Goal: Transaction & Acquisition: Purchase product/service

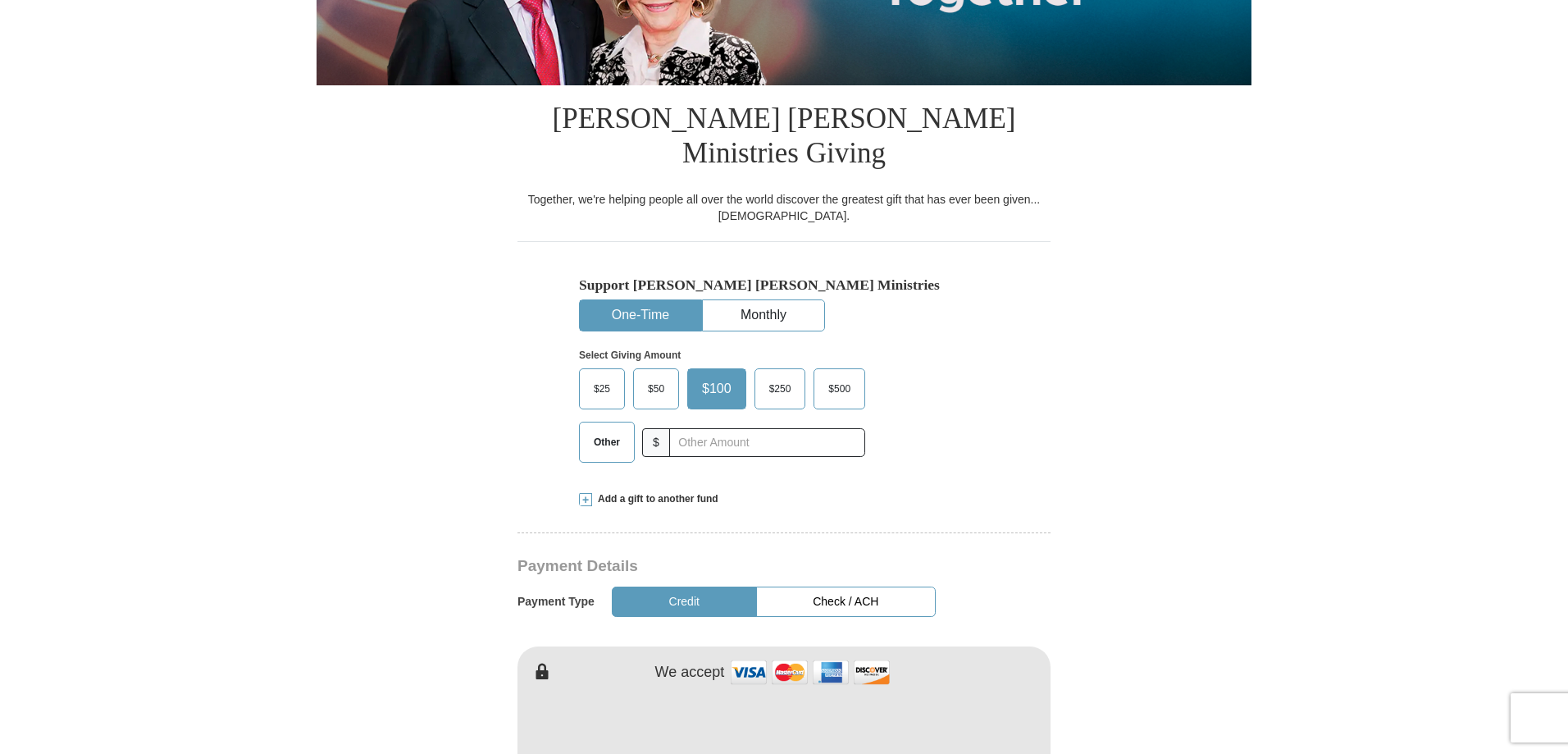
scroll to position [328, 0]
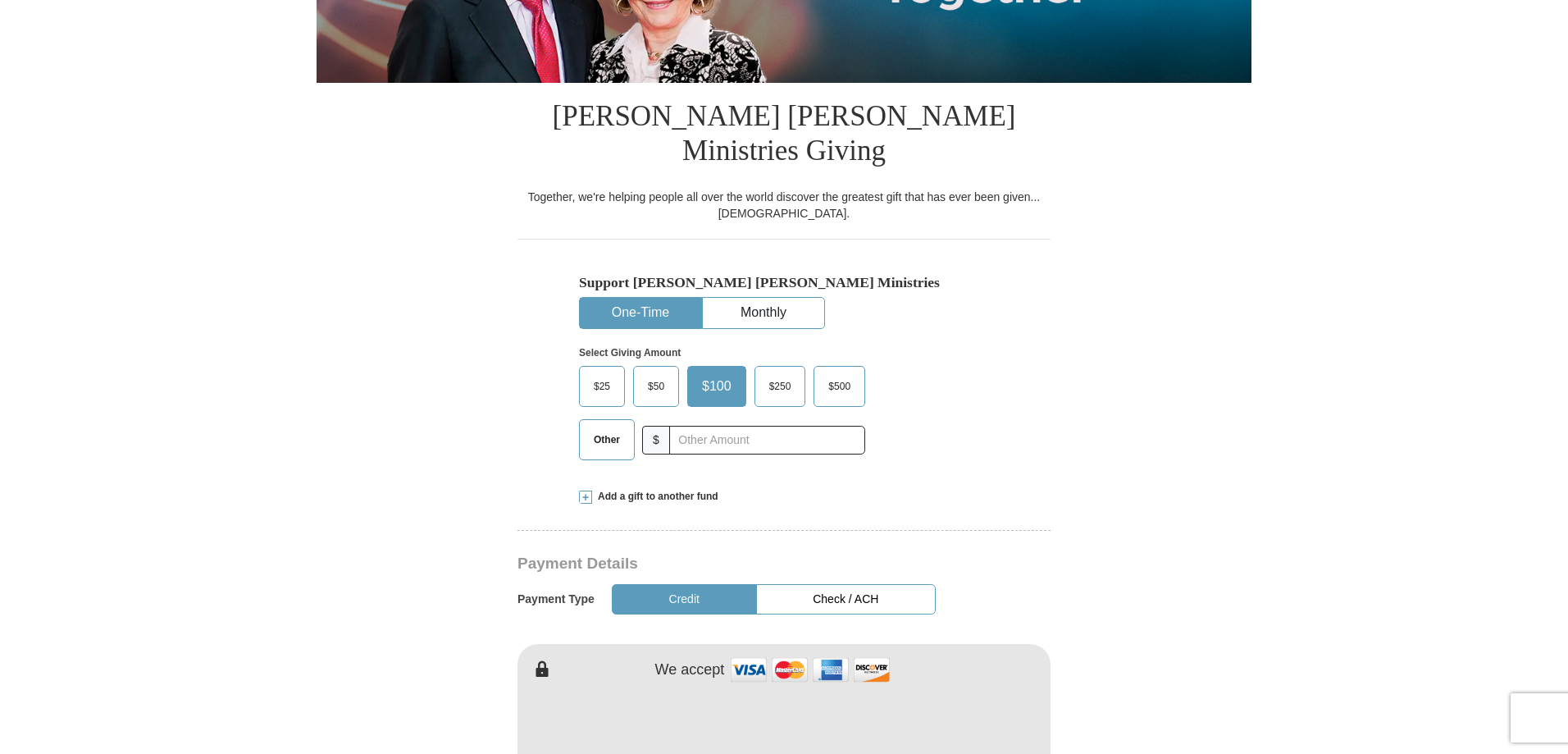
click at [651, 374] on span "$50" at bounding box center [656, 386] width 33 height 24
click at [0, 0] on input "$50" at bounding box center [0, 0] width 0 height 0
click at [613, 428] on span "Other" at bounding box center [606, 439] width 42 height 24
click at [0, 0] on input "Other" at bounding box center [0, 0] width 0 height 0
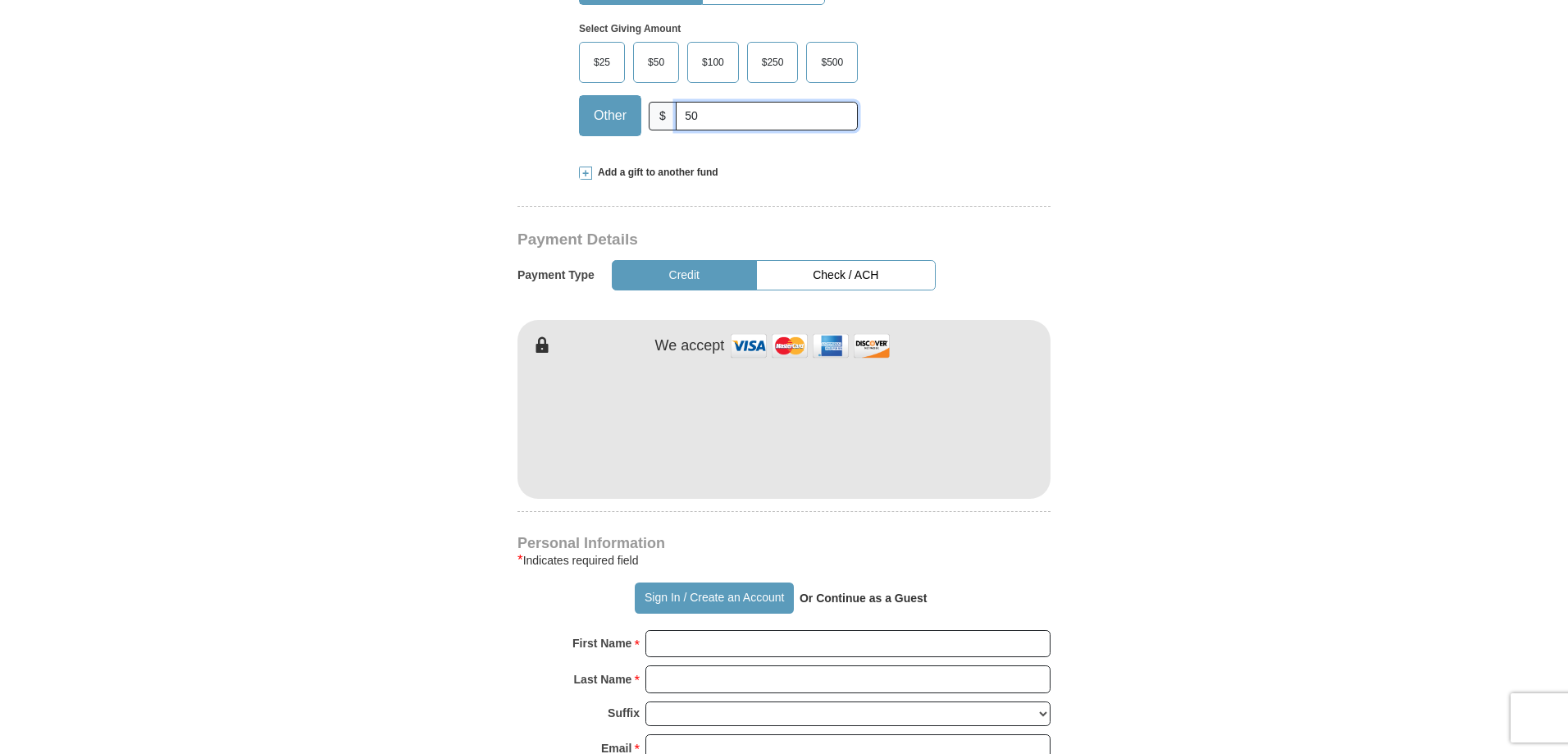
scroll to position [493, 0]
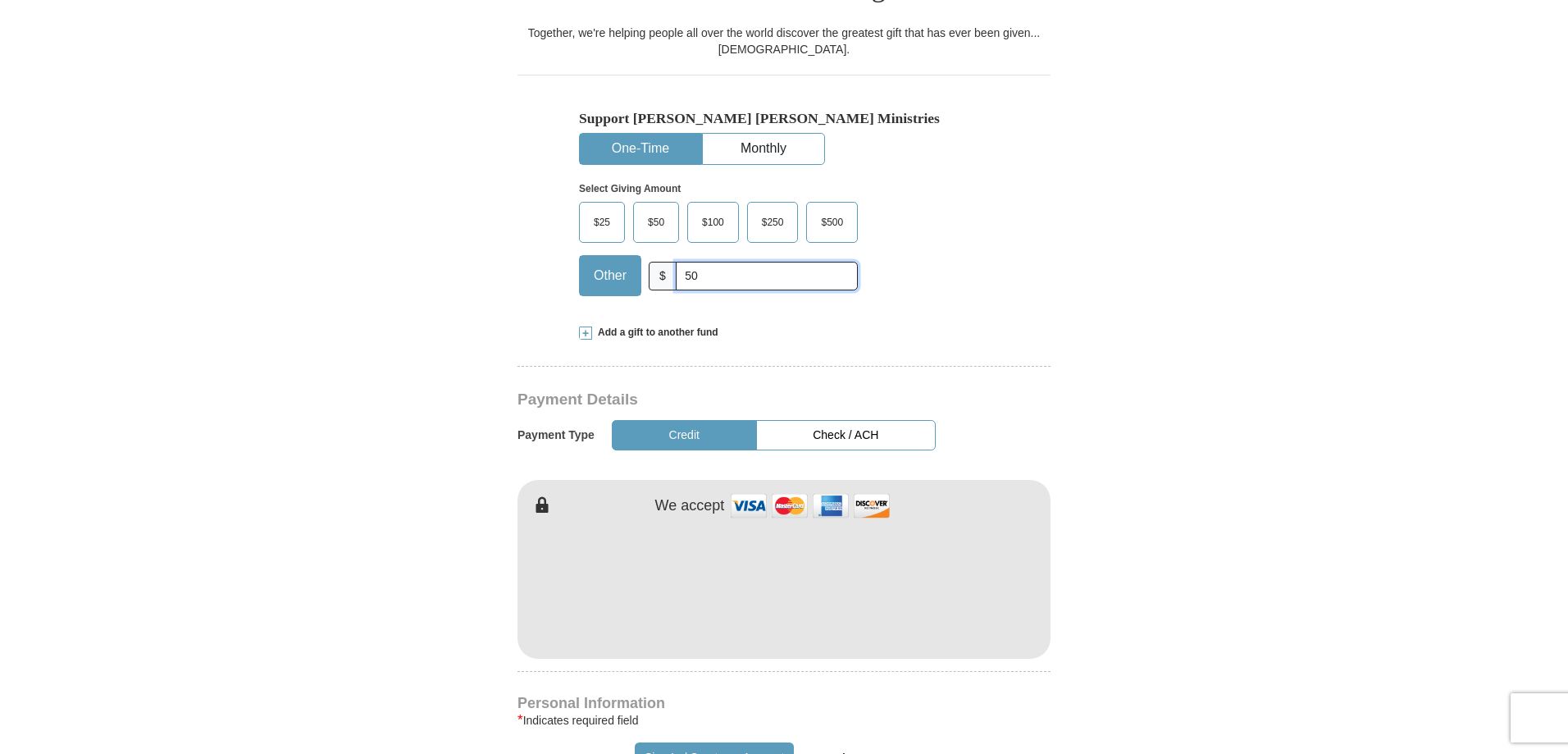
type input "5"
type input "70"
click at [1244, 510] on form "Already have an account? Sign in for faster giving. Don't have an account? Crea…" at bounding box center [784, 601] width 935 height 2057
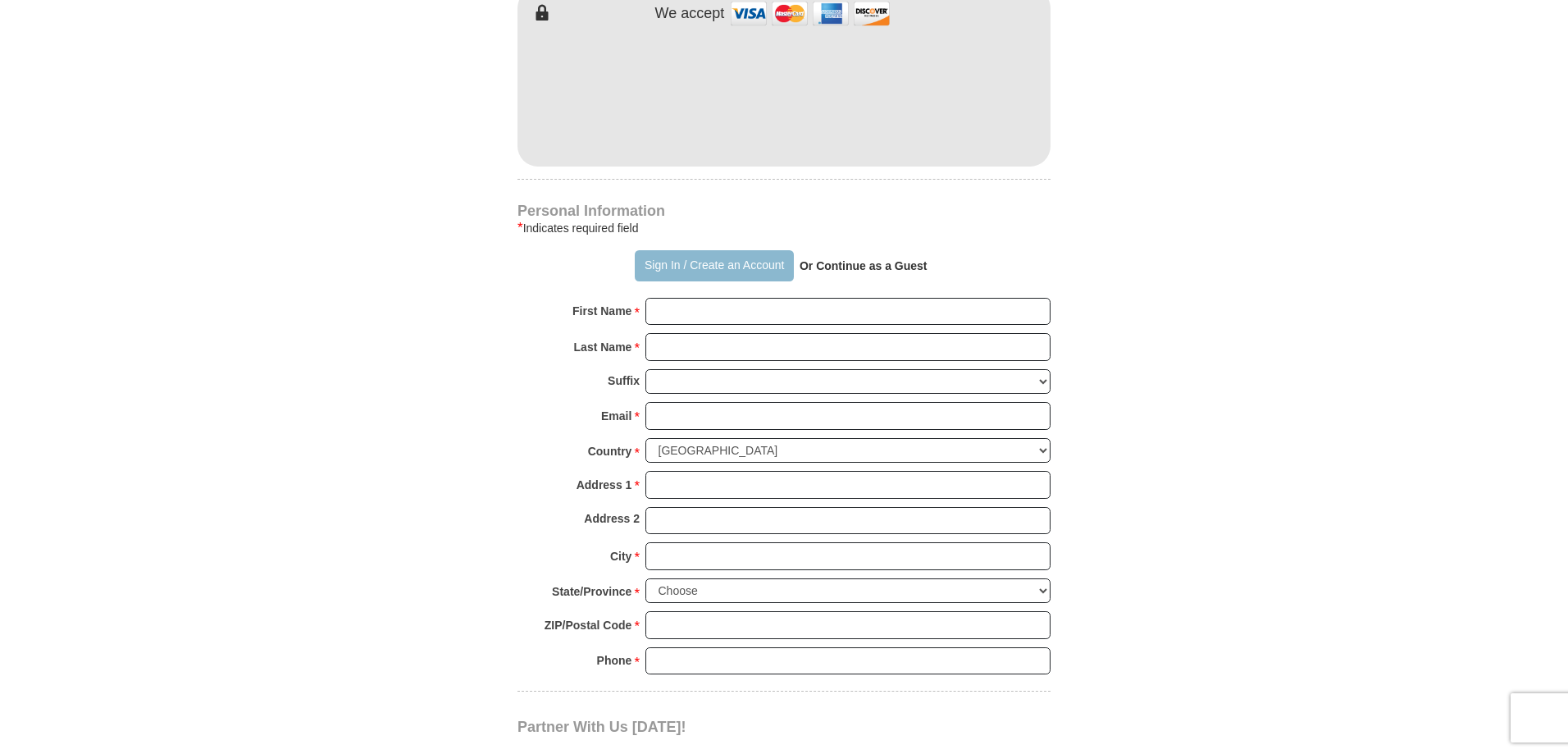
click at [718, 250] on button "Sign In / Create an Account" at bounding box center [714, 266] width 158 height 31
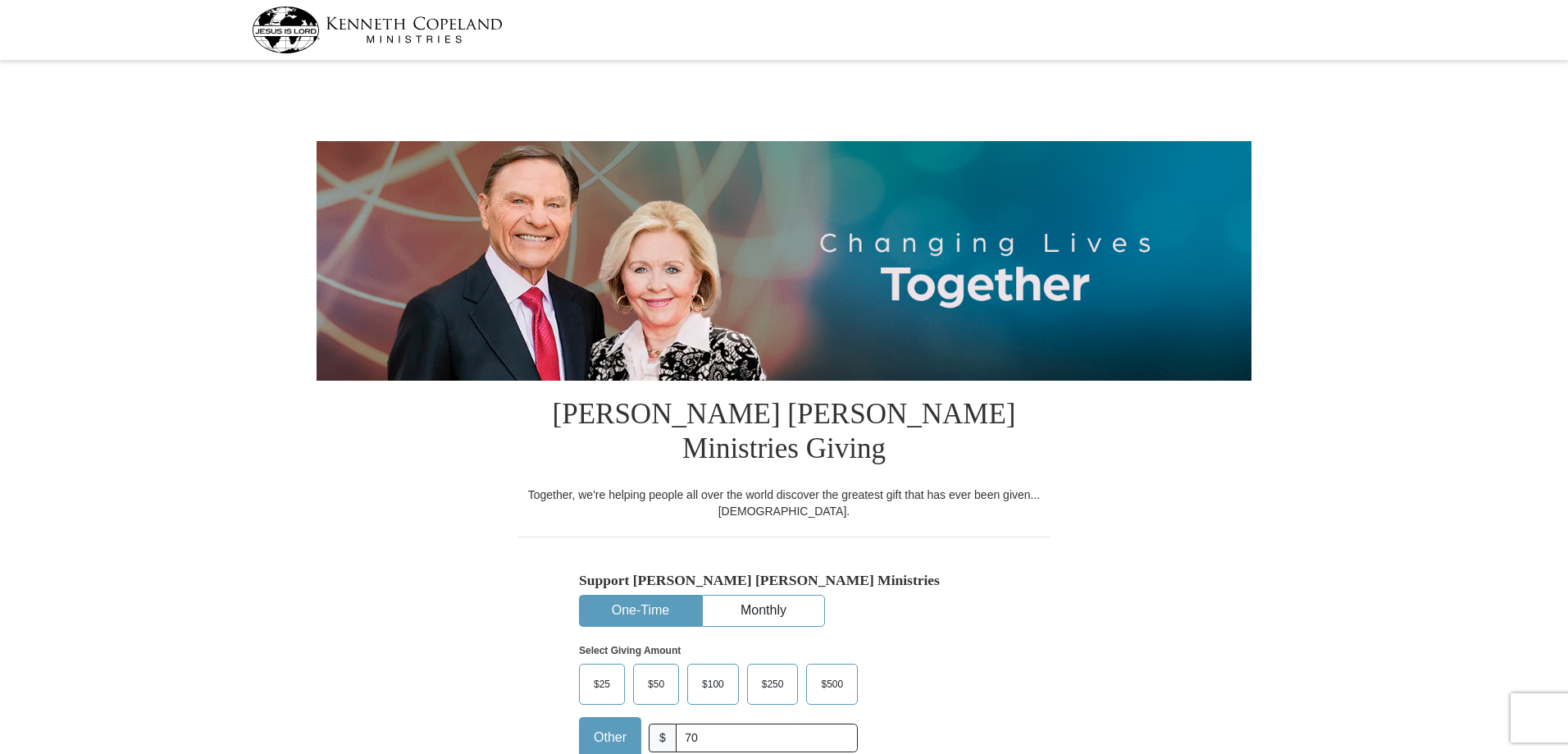
select select "CA"
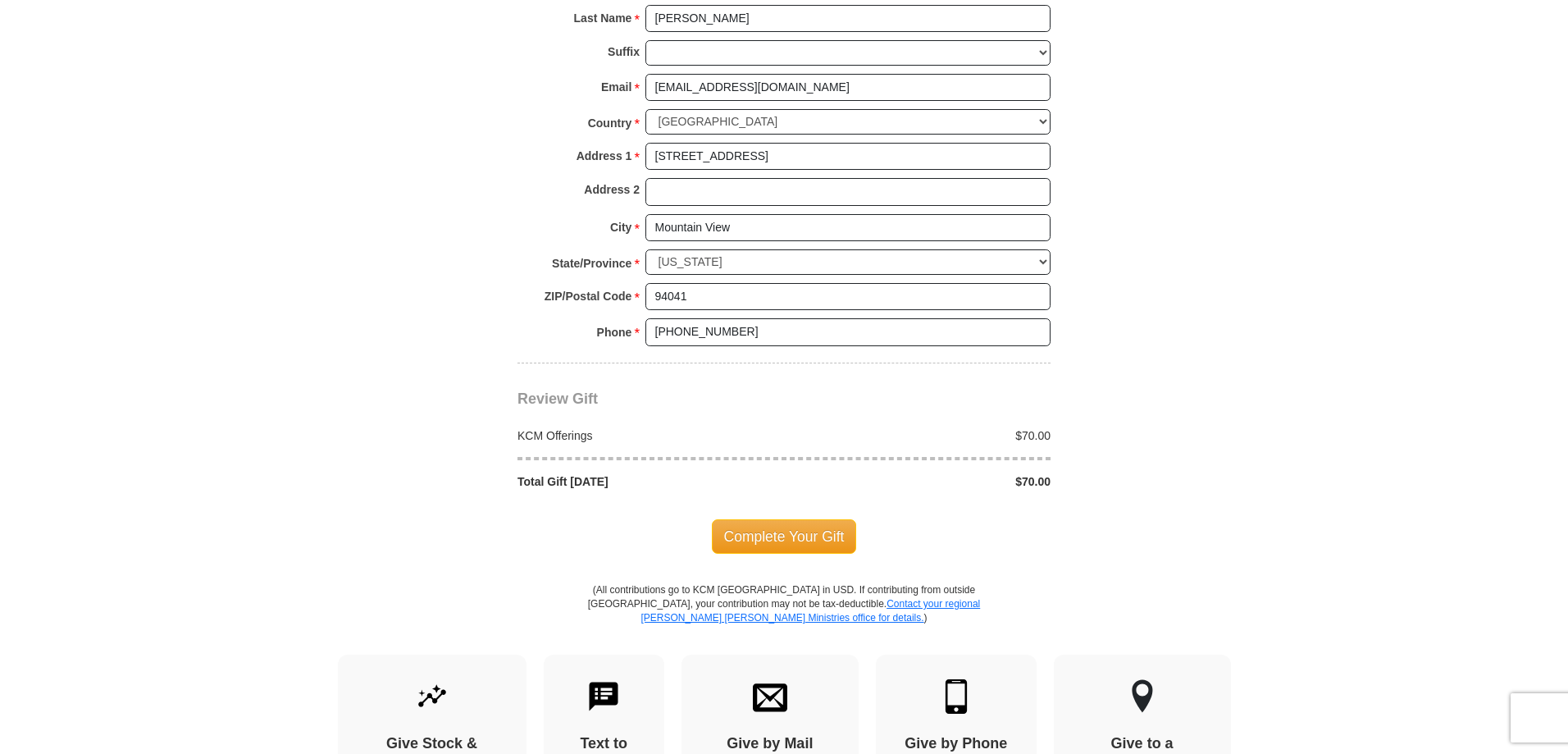
scroll to position [1230, 0]
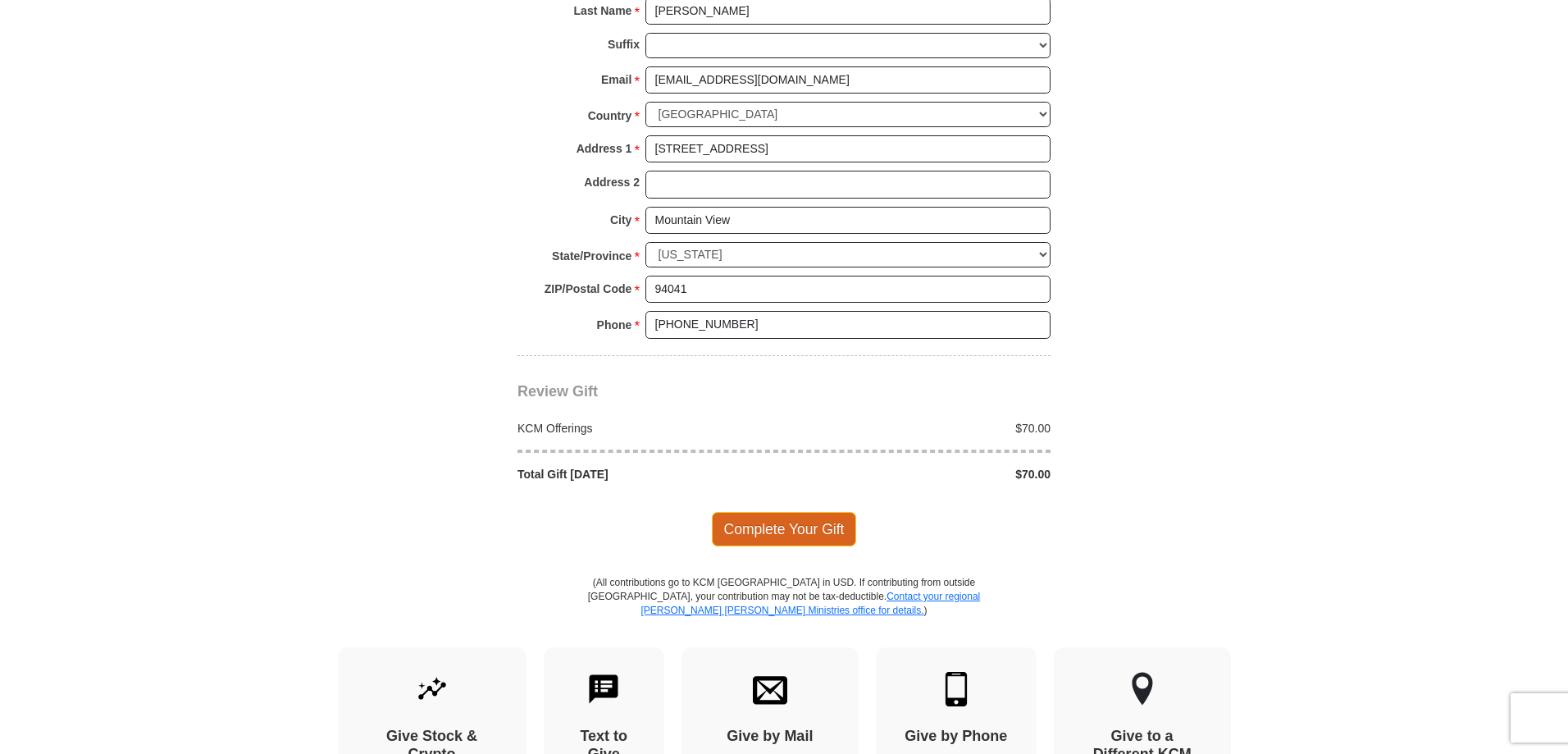
click at [792, 512] on span "Complete Your Gift" at bounding box center [784, 529] width 146 height 34
